Goal: Information Seeking & Learning: Learn about a topic

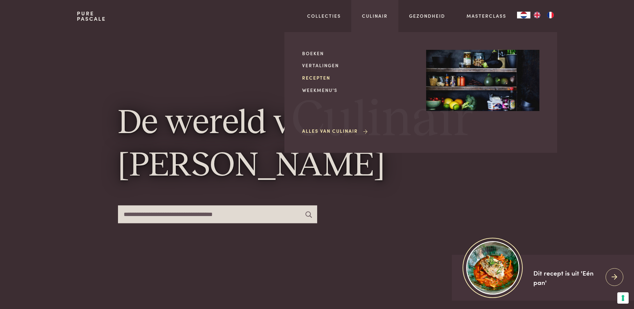
click at [317, 77] on link "Recepten" at bounding box center [358, 77] width 113 height 7
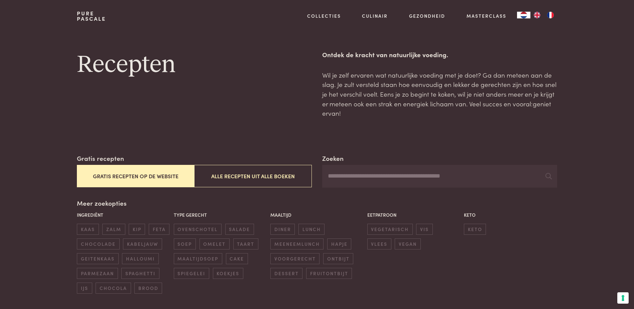
click at [150, 174] on button "Gratis recepten op de website" at bounding box center [135, 176] width 117 height 22
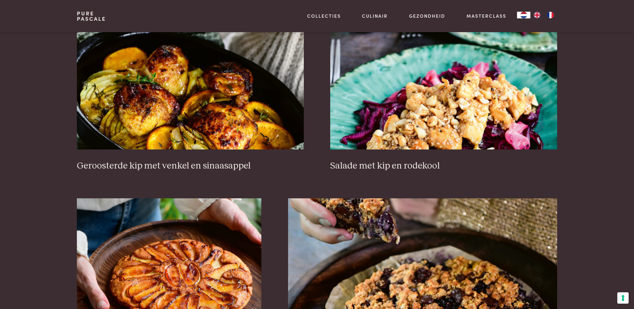
scroll to position [856, 0]
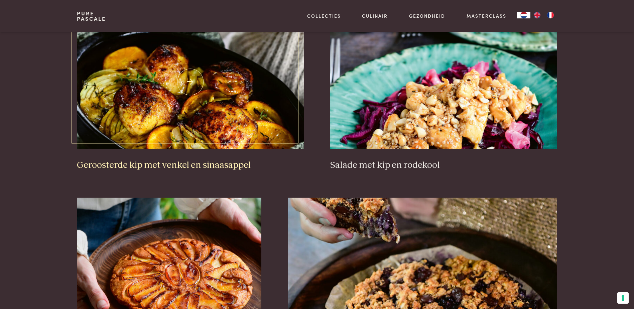
click at [214, 167] on h3 "Geroosterde kip met venkel en sinaasappel" at bounding box center [190, 166] width 227 height 12
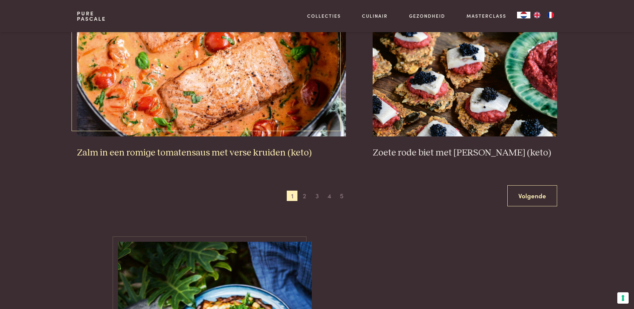
scroll to position [1257, 0]
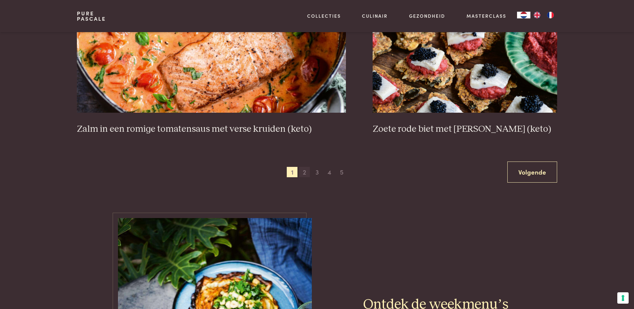
click at [305, 172] on span "2" at bounding box center [304, 172] width 11 height 11
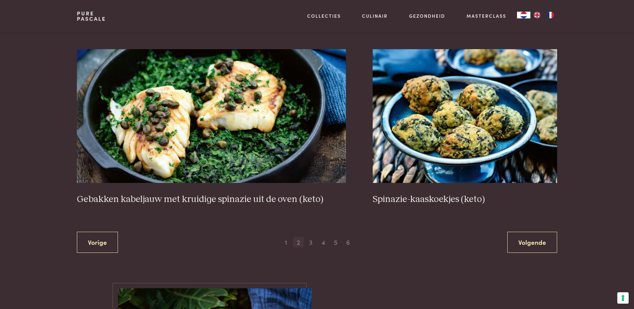
scroll to position [1224, 0]
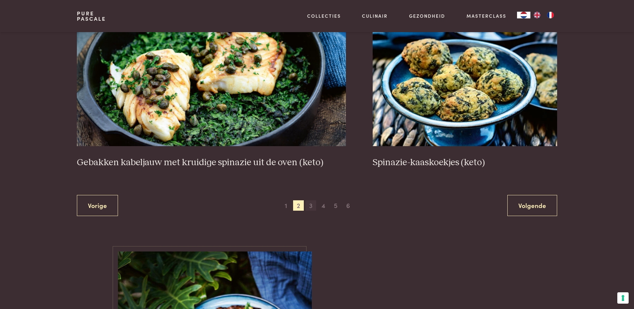
click at [311, 207] on span "3" at bounding box center [311, 205] width 11 height 11
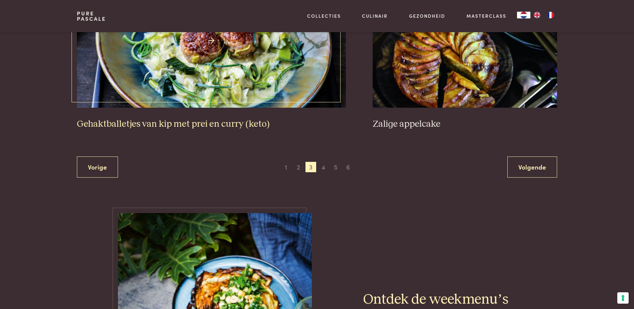
scroll to position [1290, 0]
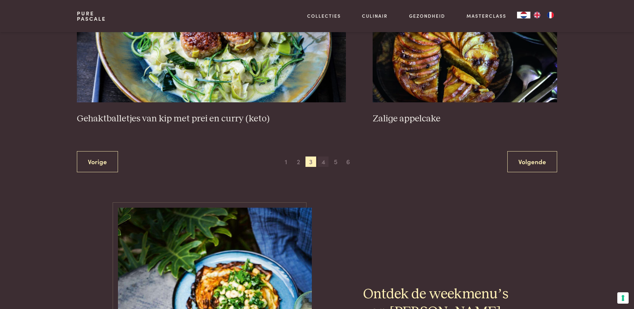
click at [325, 161] on span "4" at bounding box center [323, 162] width 11 height 11
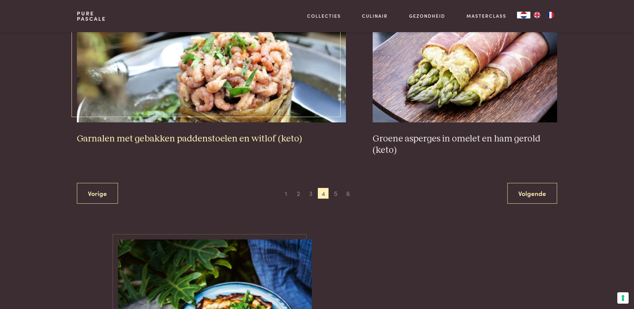
scroll to position [1257, 0]
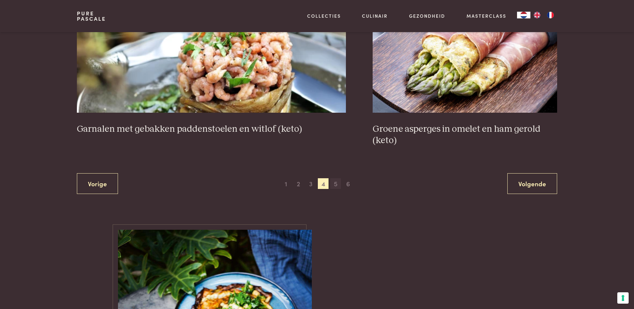
click at [333, 186] on span "5" at bounding box center [335, 183] width 11 height 11
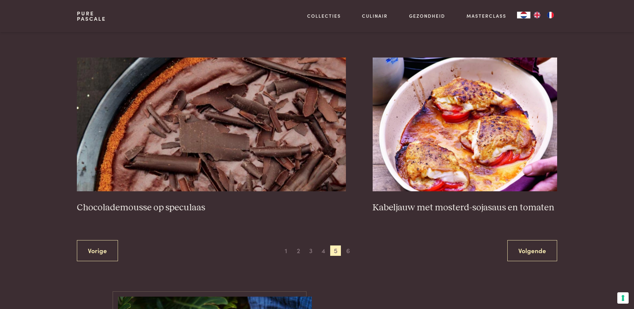
scroll to position [1190, 0]
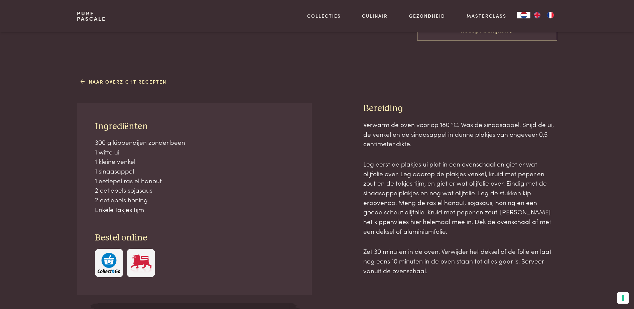
scroll to position [234, 0]
